Goal: Use online tool/utility: Utilize a website feature to perform a specific function

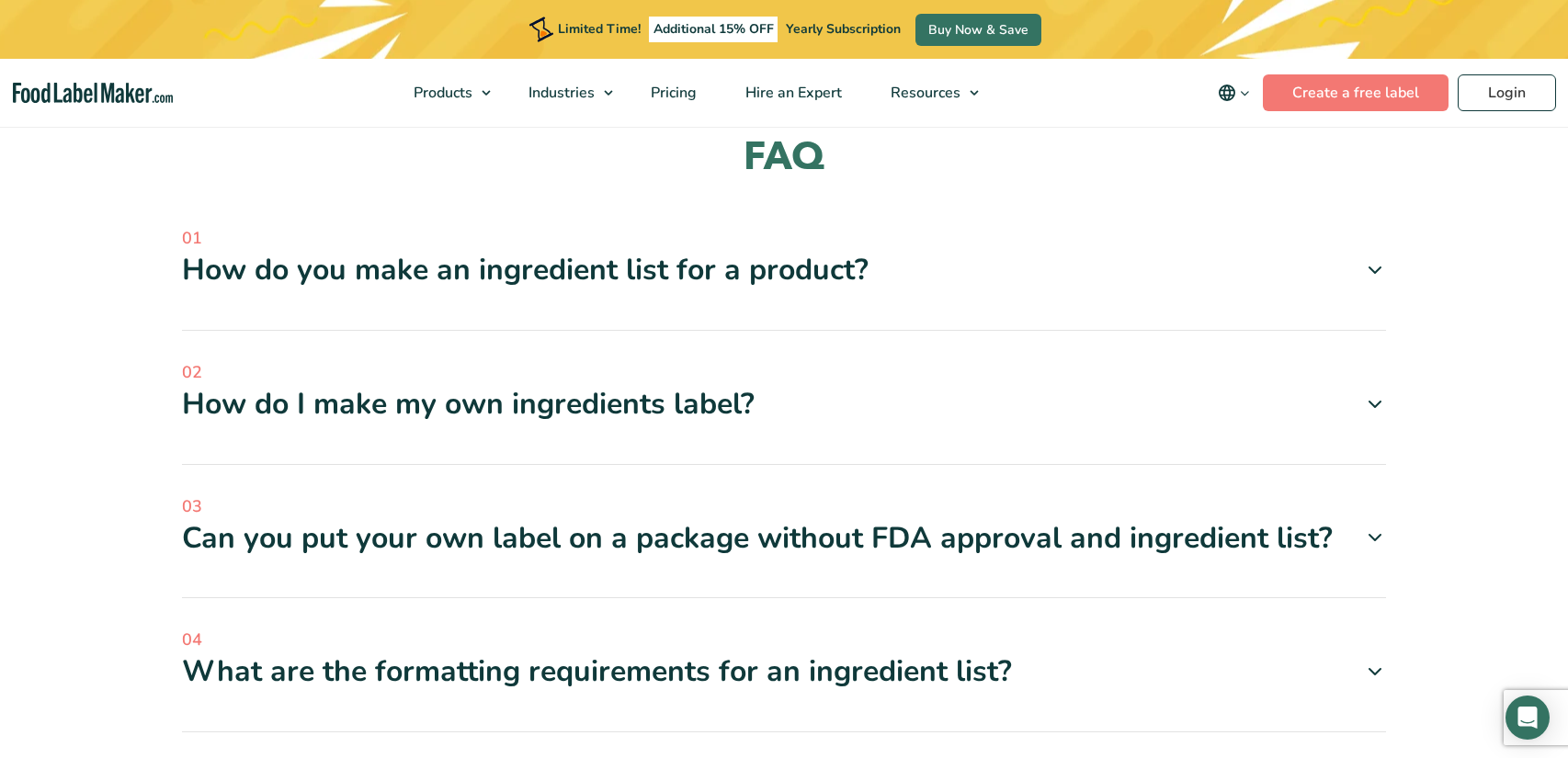
scroll to position [2027, 0]
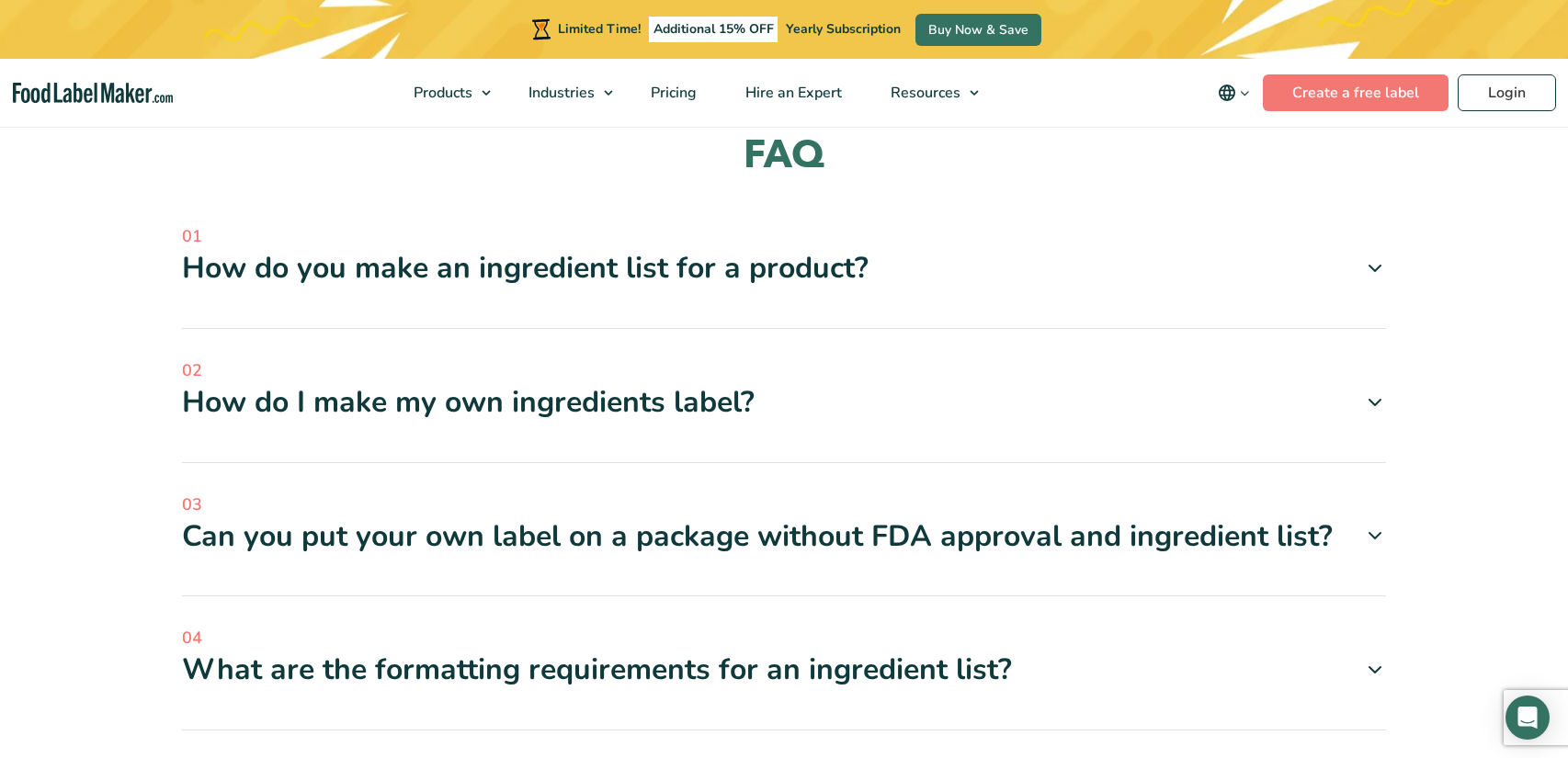
click at [1371, 271] on icon at bounding box center [1375, 268] width 22 height 22
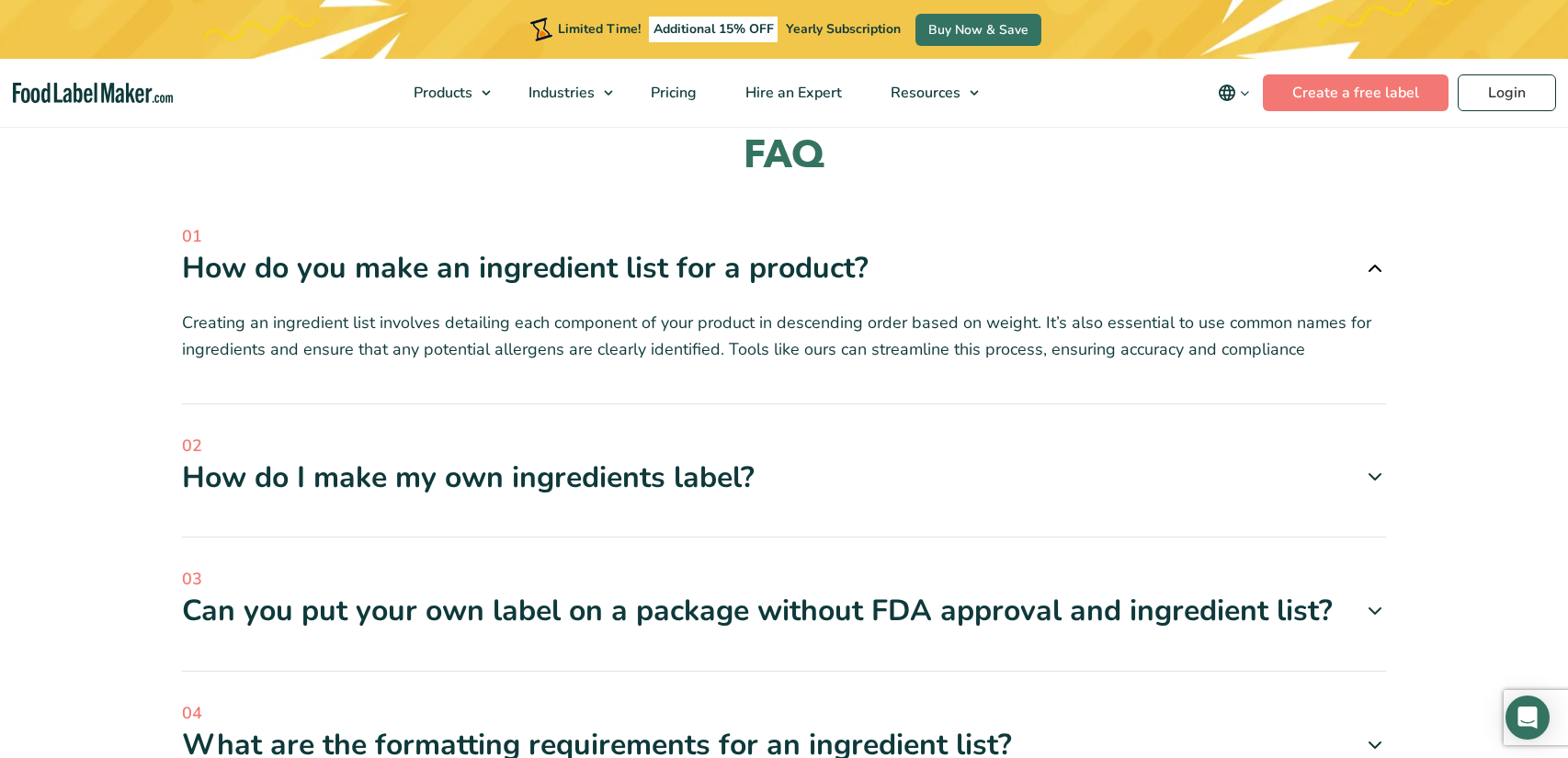
click at [1365, 605] on icon at bounding box center [1375, 611] width 22 height 22
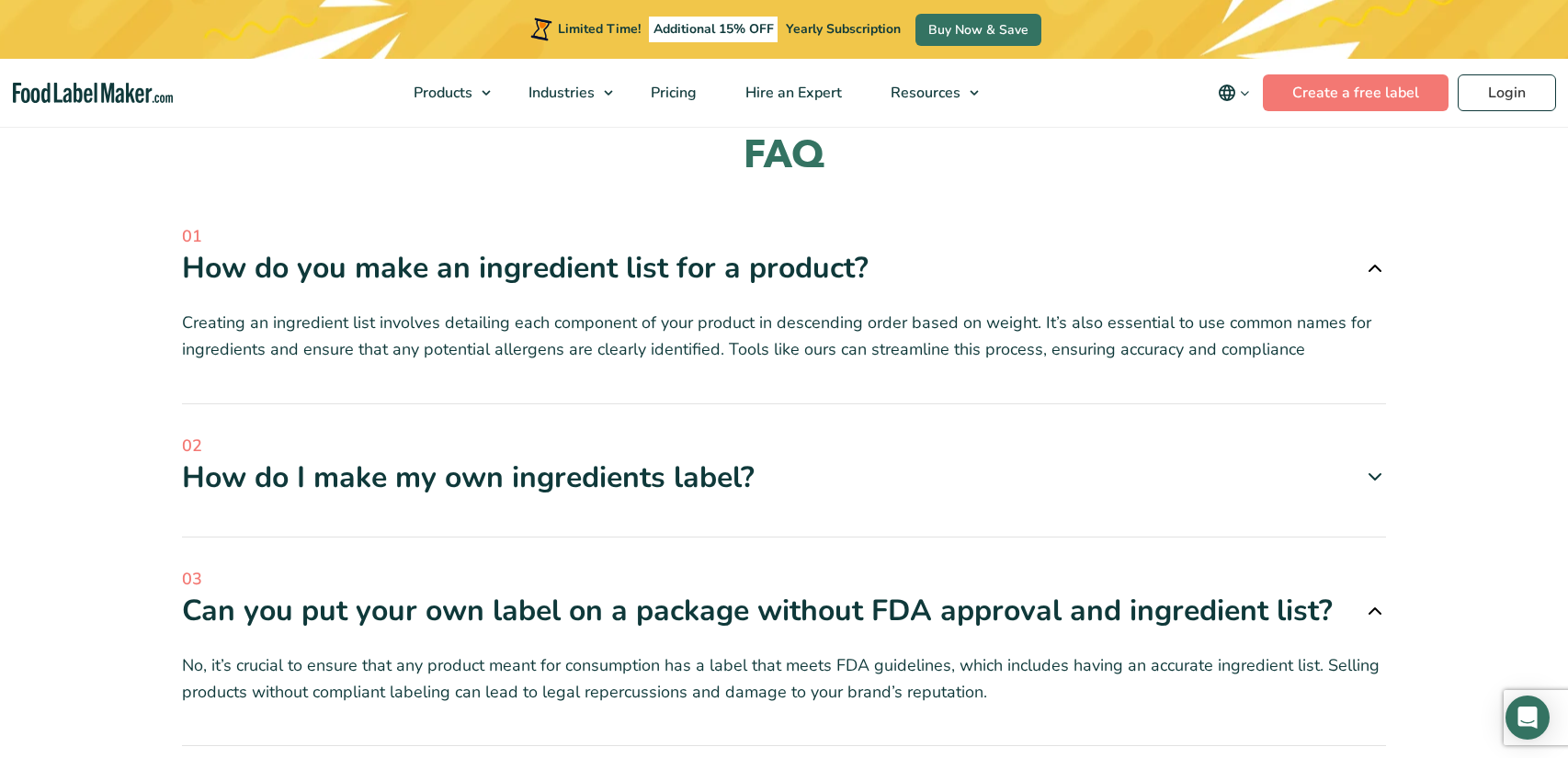
scroll to position [2352, 0]
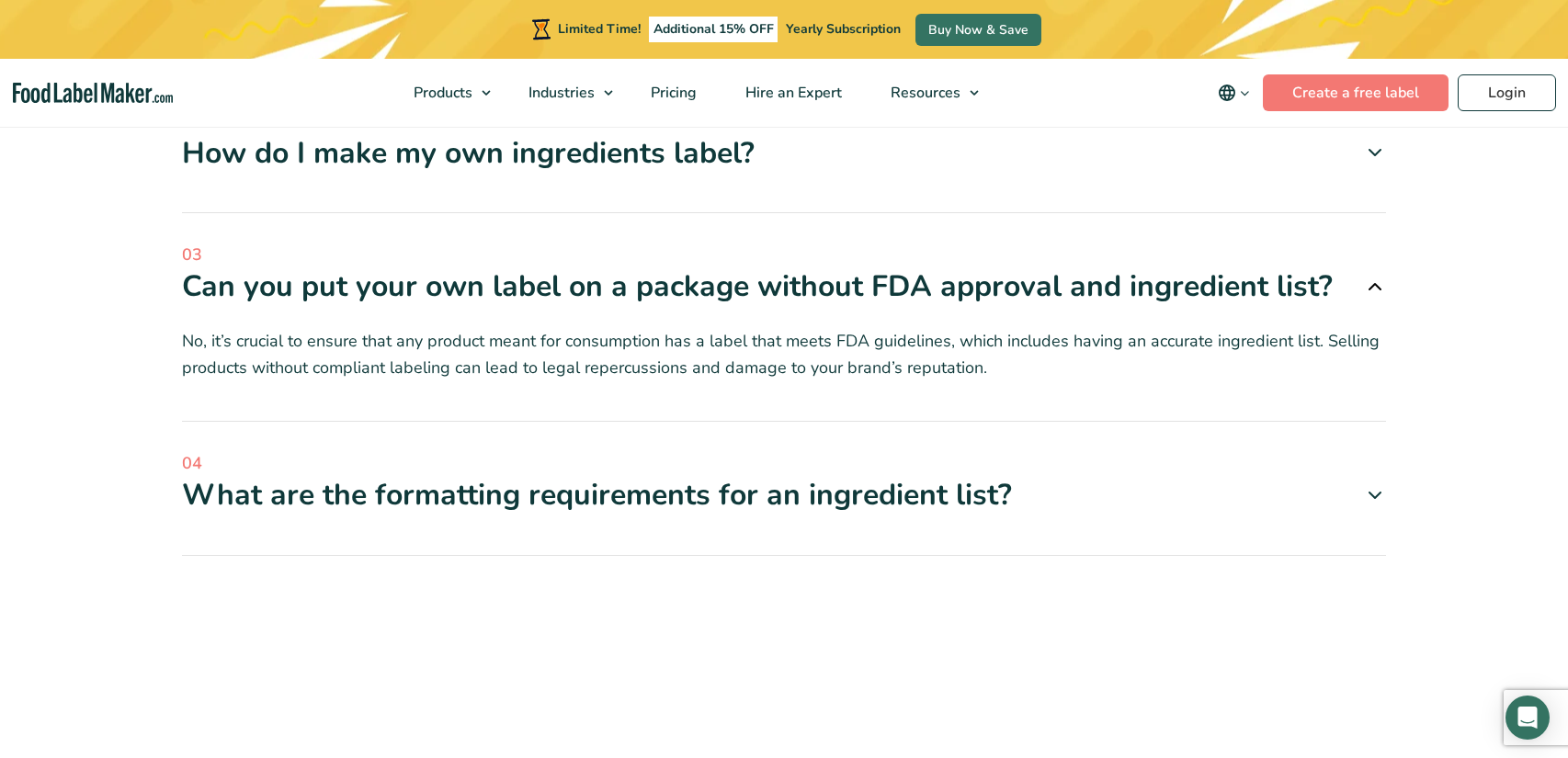
click at [1370, 499] on icon at bounding box center [1375, 495] width 22 height 22
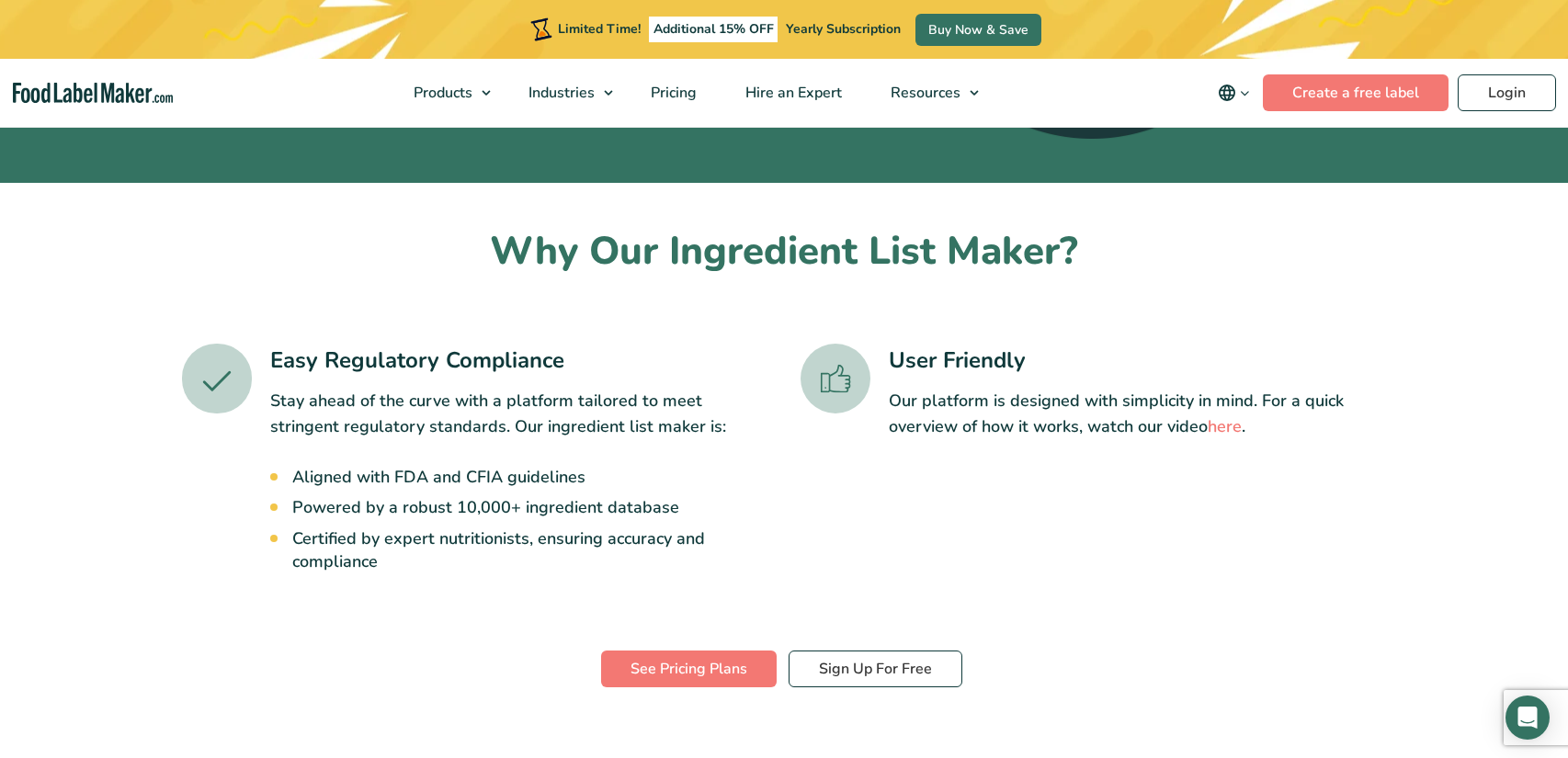
scroll to position [684, 0]
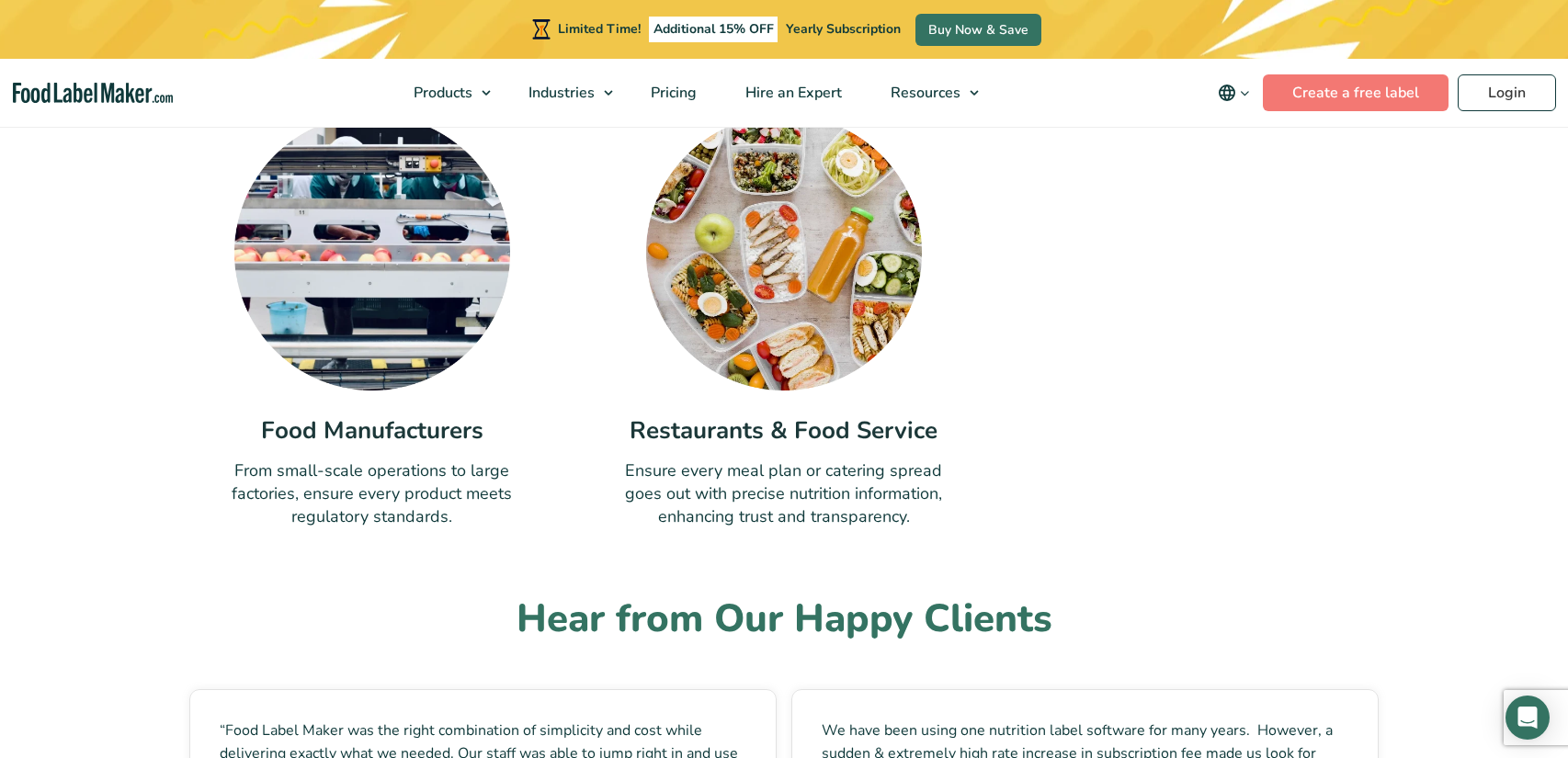
scroll to position [5690, 0]
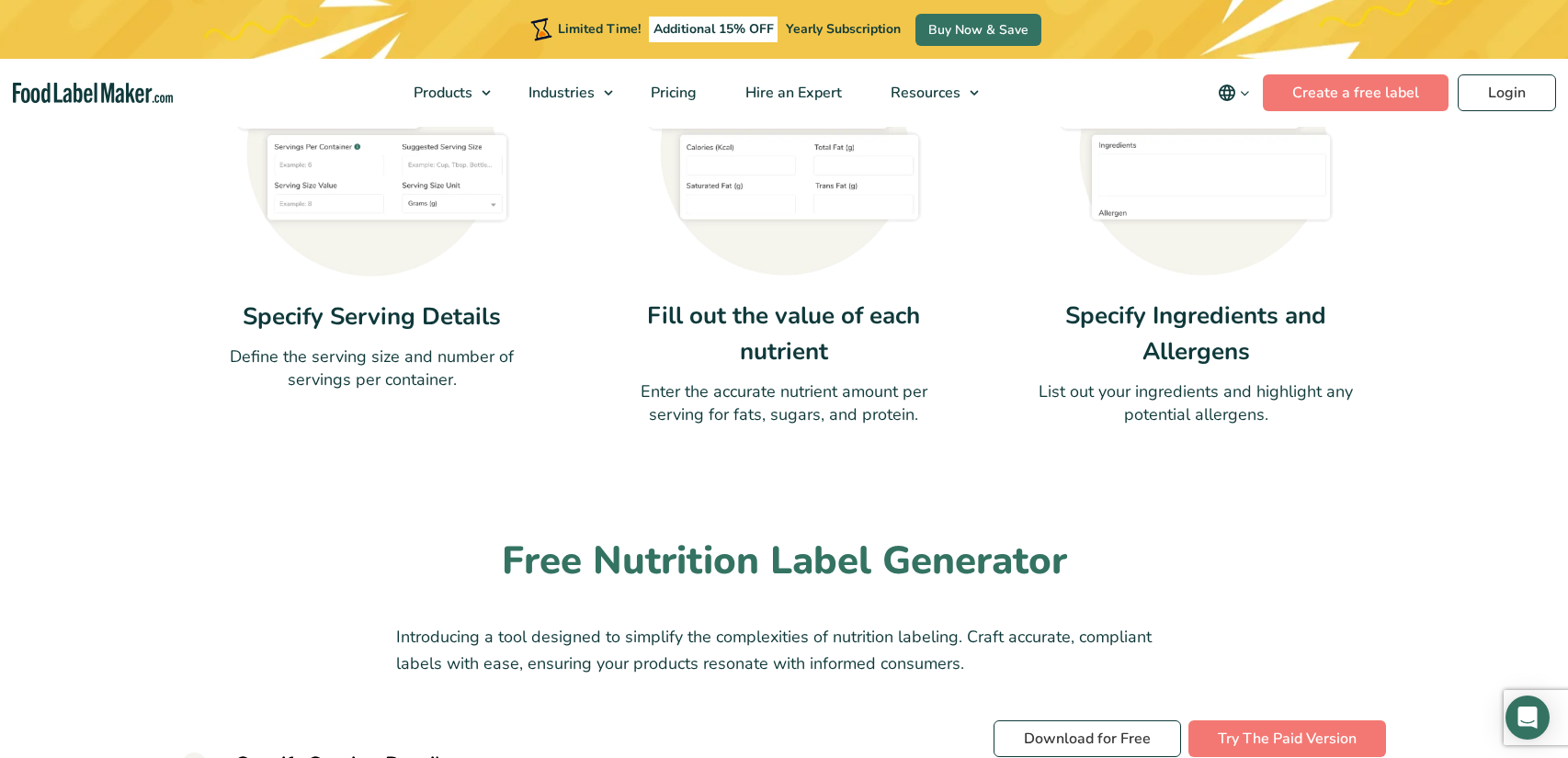
scroll to position [1319, 0]
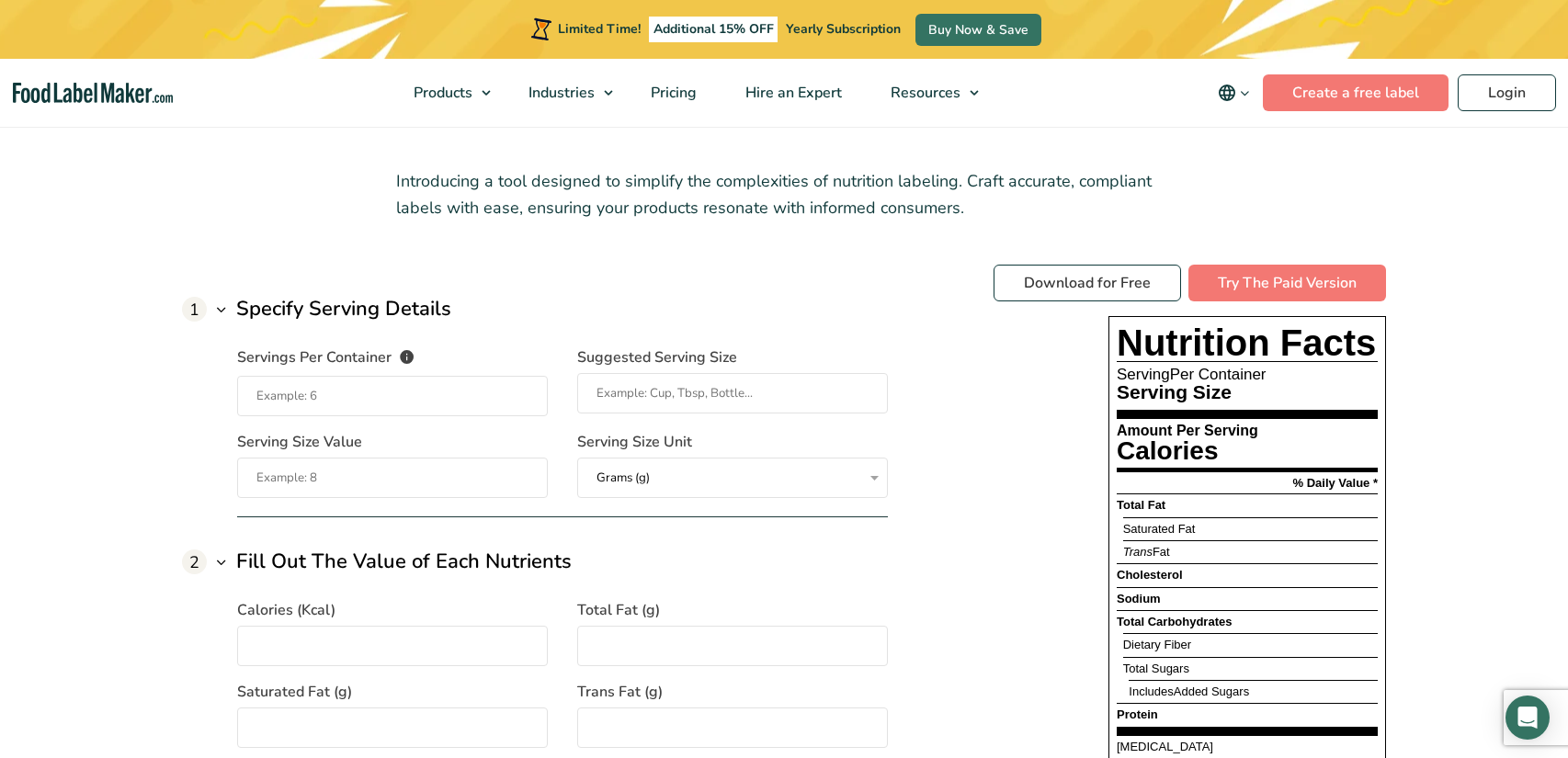
click at [527, 394] on input "Servings Per Container The number of servings that each package of your product…" at bounding box center [392, 396] width 311 height 41
type input "24"
click at [738, 393] on input "Suggested Serving Size" at bounding box center [733, 393] width 311 height 41
type input "1"
click at [540, 476] on input "Serving Size Value" at bounding box center [392, 478] width 311 height 41
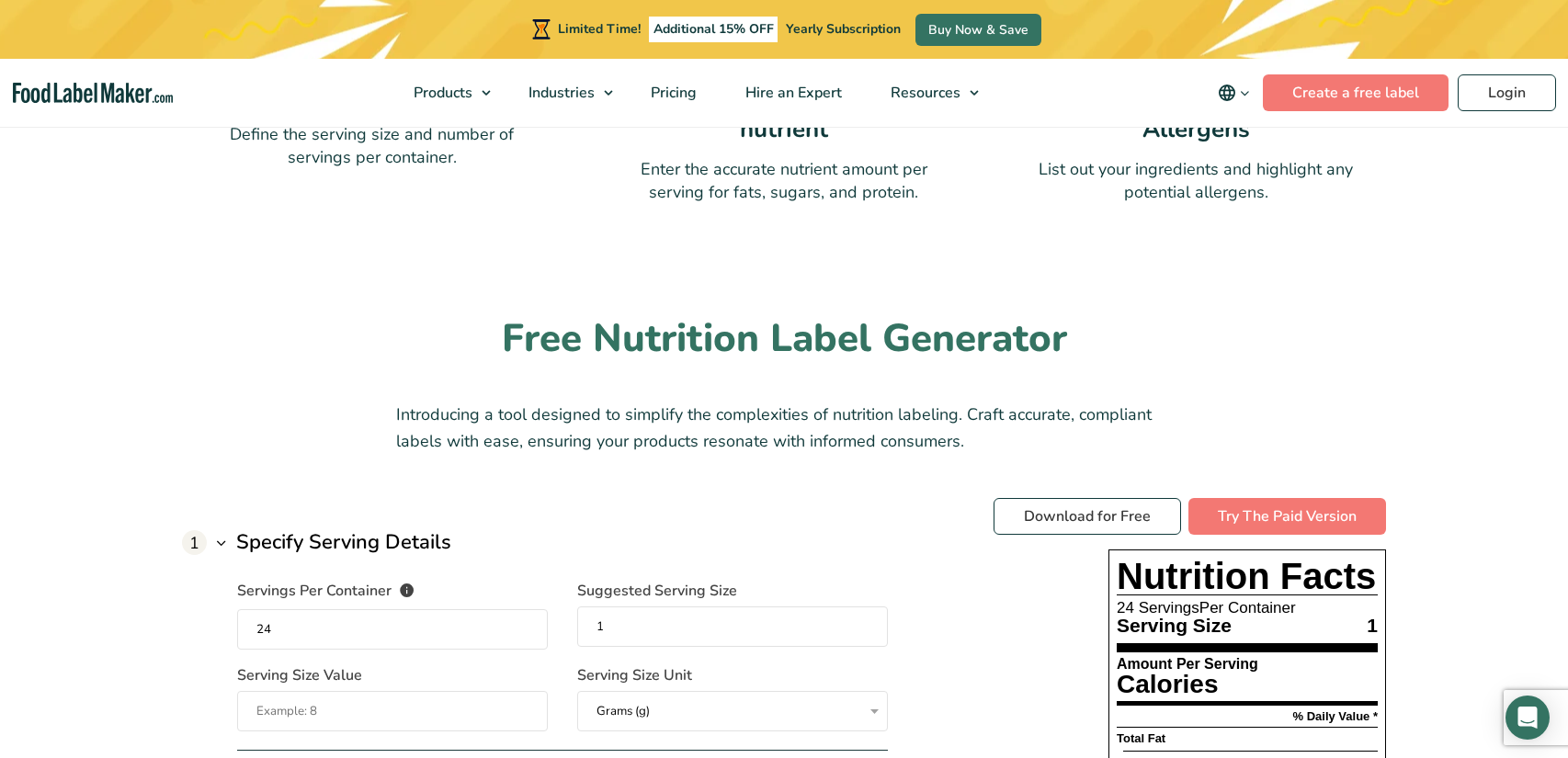
scroll to position [1091, 0]
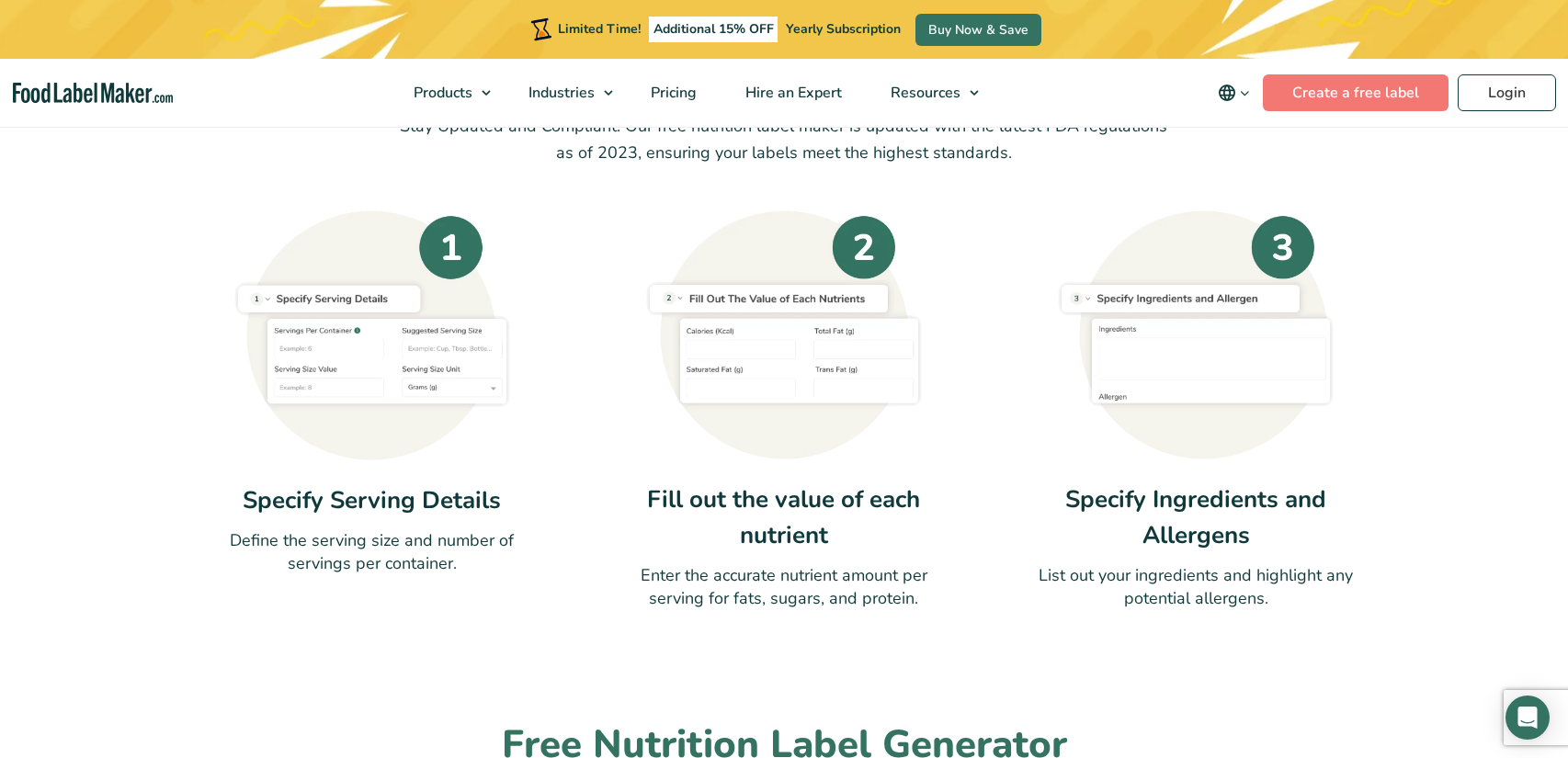
scroll to position [1228, 0]
